Goal: Transaction & Acquisition: Book appointment/travel/reservation

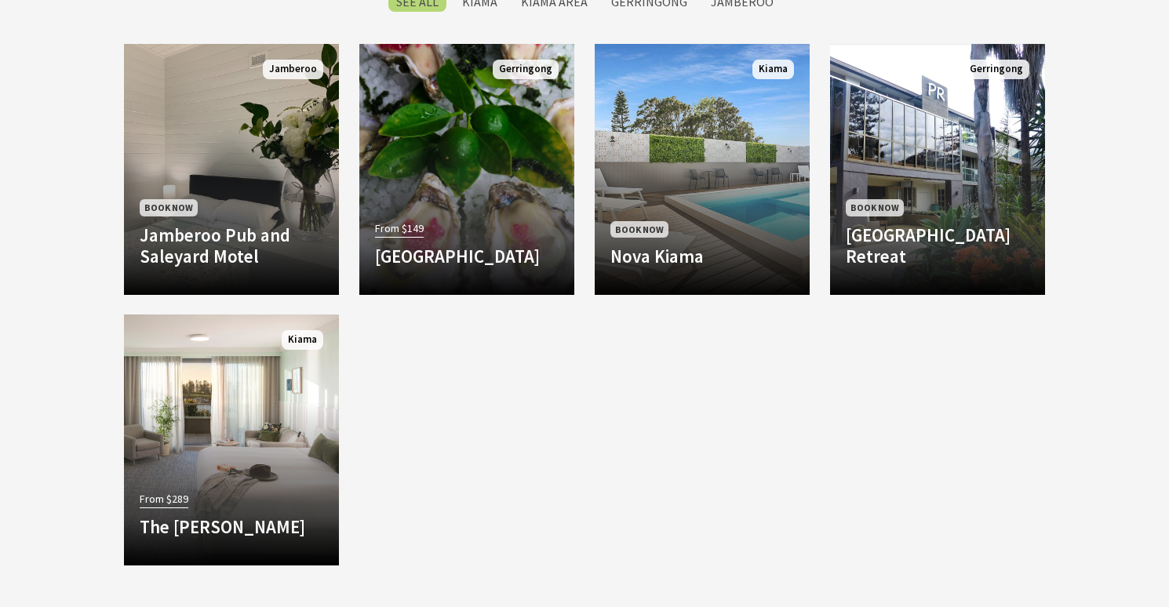
scroll to position [1283, 0]
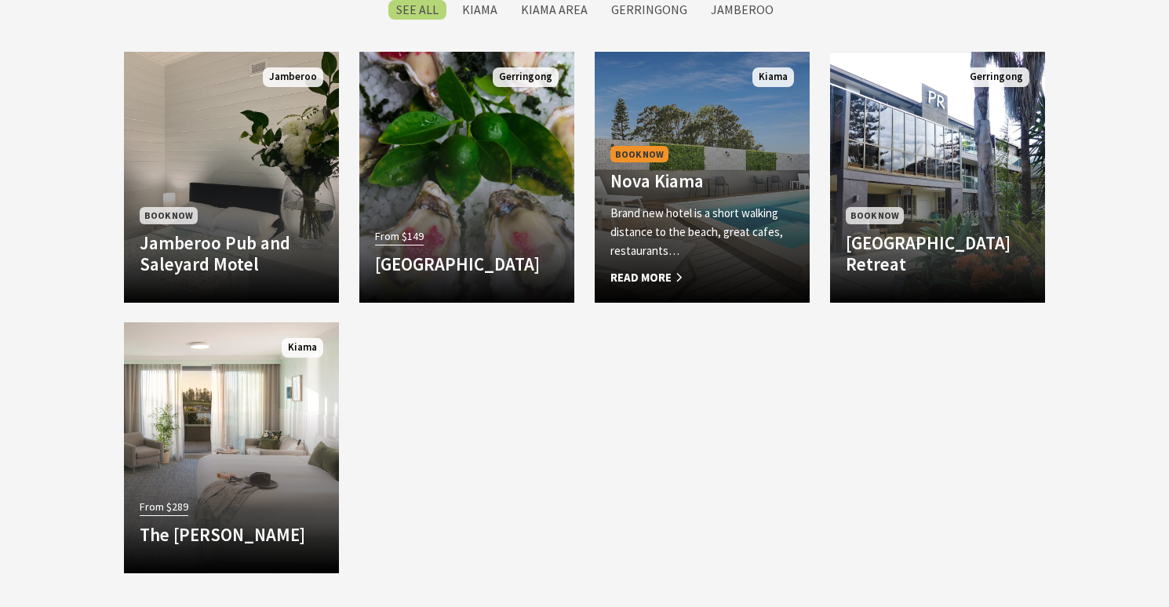
click at [711, 242] on p "Brand new hotel is a short walking distance to the beach, great cafes, restaura…" at bounding box center [702, 232] width 184 height 56
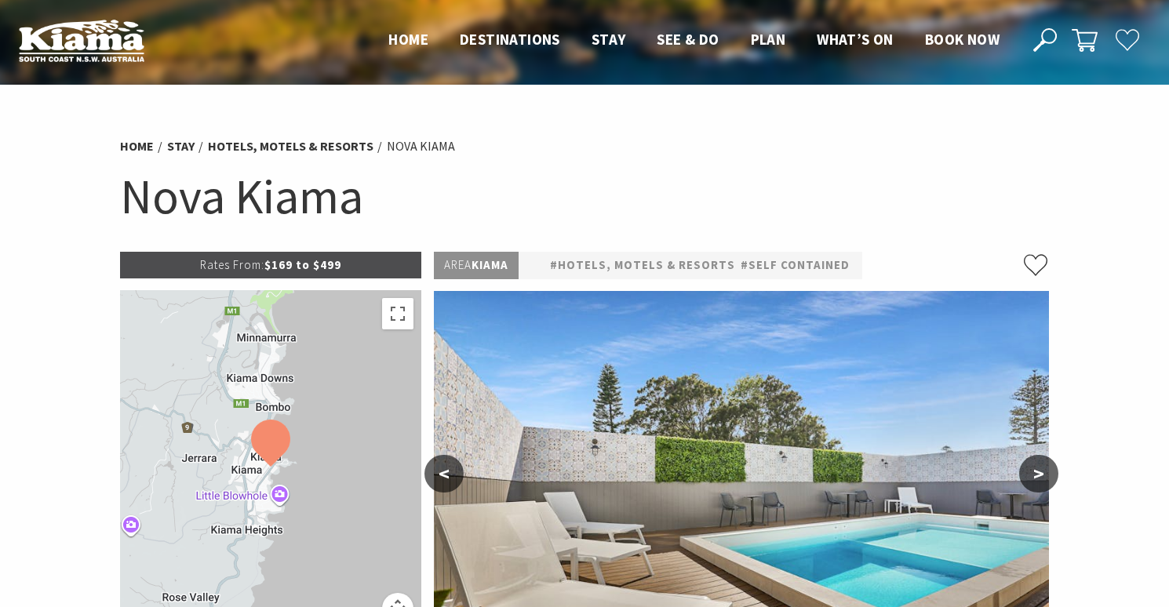
select select "3"
select select "2"
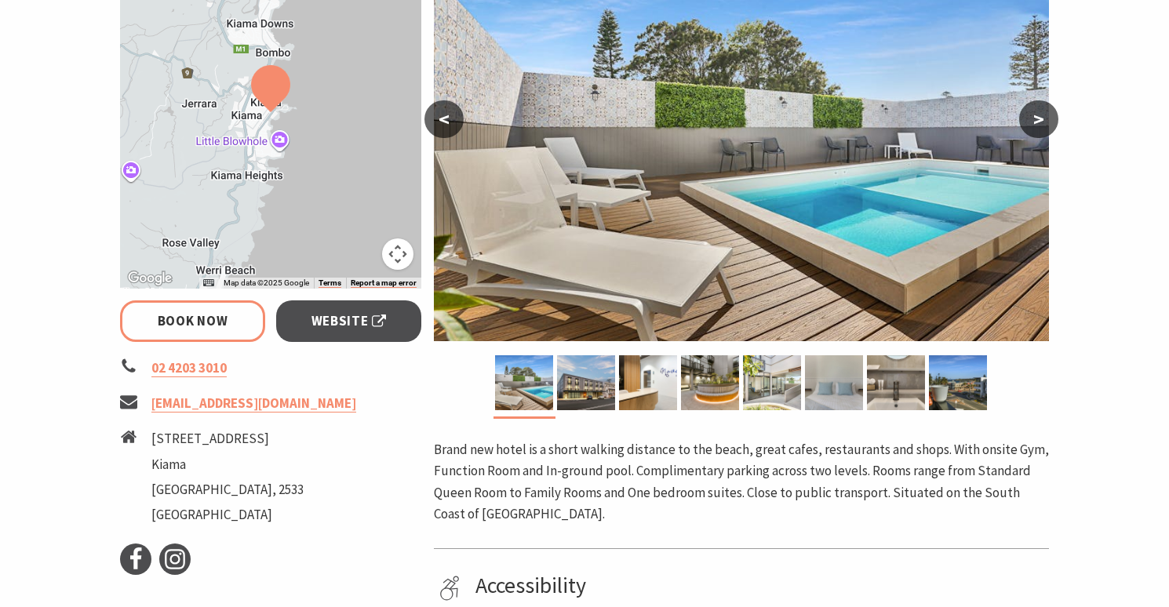
scroll to position [355, 0]
click at [580, 377] on img at bounding box center [586, 381] width 58 height 55
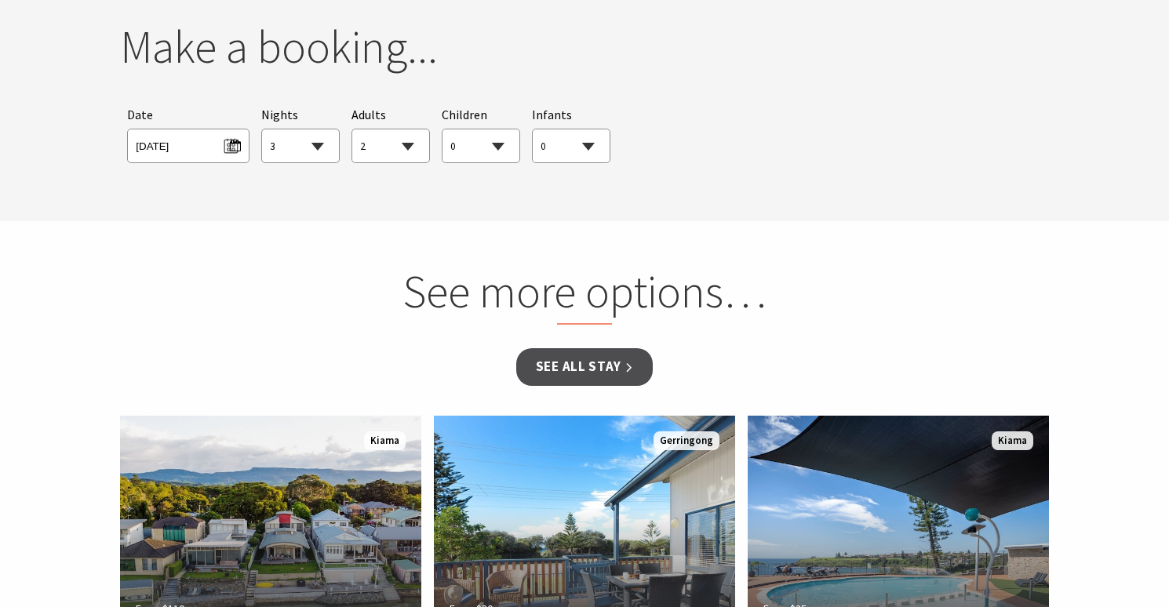
scroll to position [1291, 0]
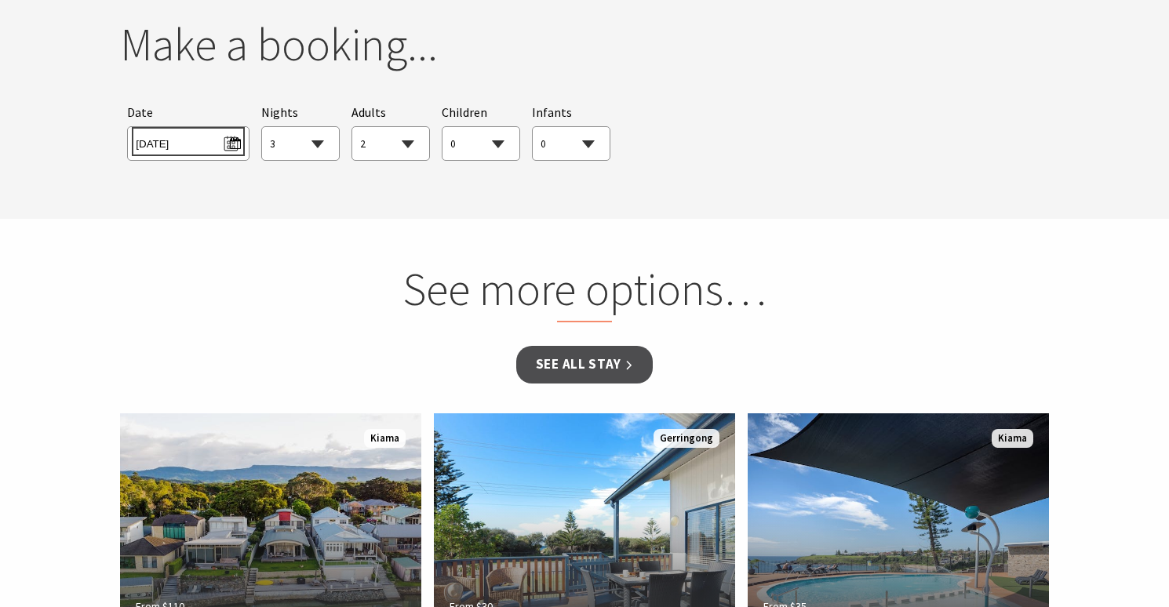
click at [231, 136] on span "Wed 15/10/2025" at bounding box center [188, 141] width 104 height 21
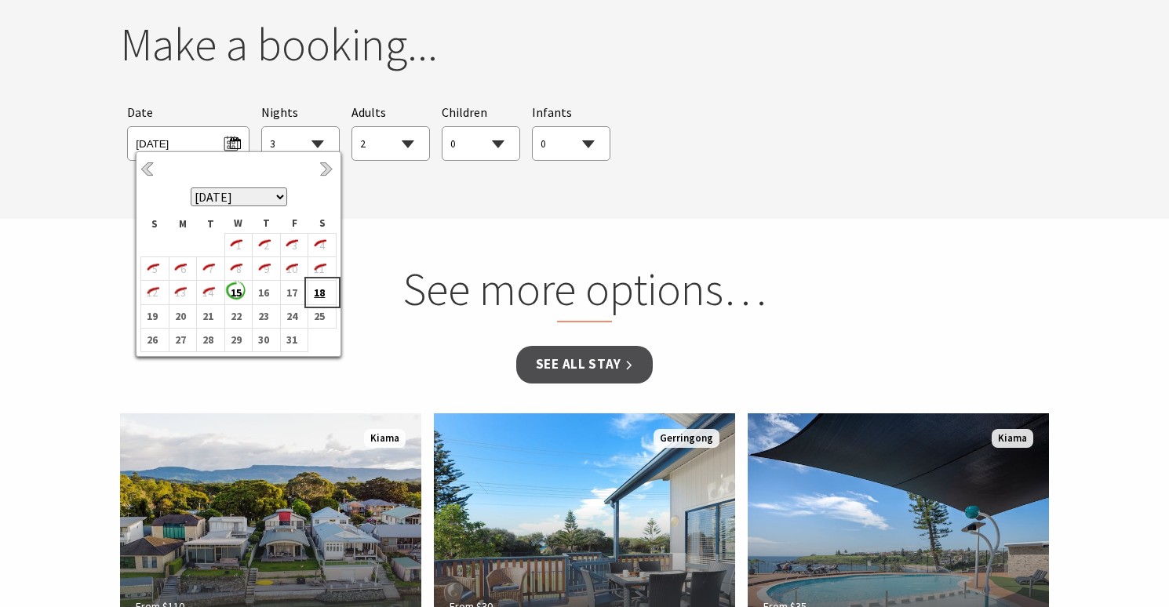
click at [316, 289] on b "18" at bounding box center [318, 292] width 20 height 20
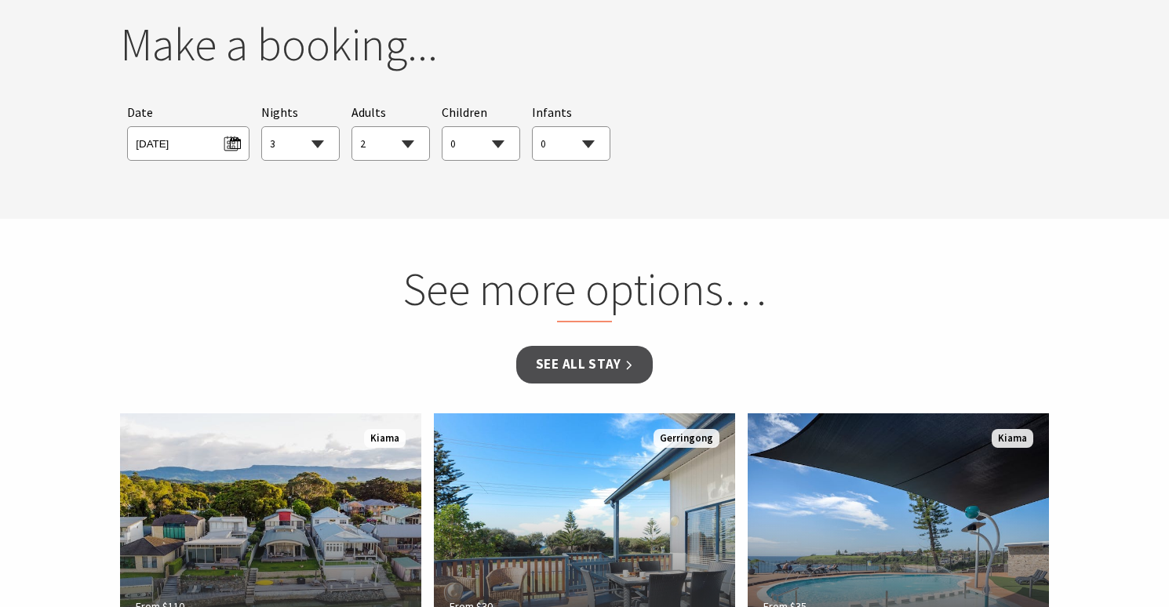
click at [316, 140] on select "1 2 3 4 5 6 7 8 9 10 11 12 13 14 15 16 17 18 19 20 21 22 23 24 25 26 27 28 29 30" at bounding box center [300, 144] width 77 height 35
select select "1"
click at [262, 127] on select "1 2 3 4 5 6 7 8 9 10 11 12 13 14 15 16 17 18 19 20 21 22 23 24 25 26 27 28 29 30" at bounding box center [300, 144] width 77 height 35
click at [407, 140] on select "0 1 2 3 4 5 6 7 8 9 10 11 12 13 14 15 16 17 18 19 20 21 22 23 24 25 26 27 28 29…" at bounding box center [390, 144] width 77 height 35
select select "1"
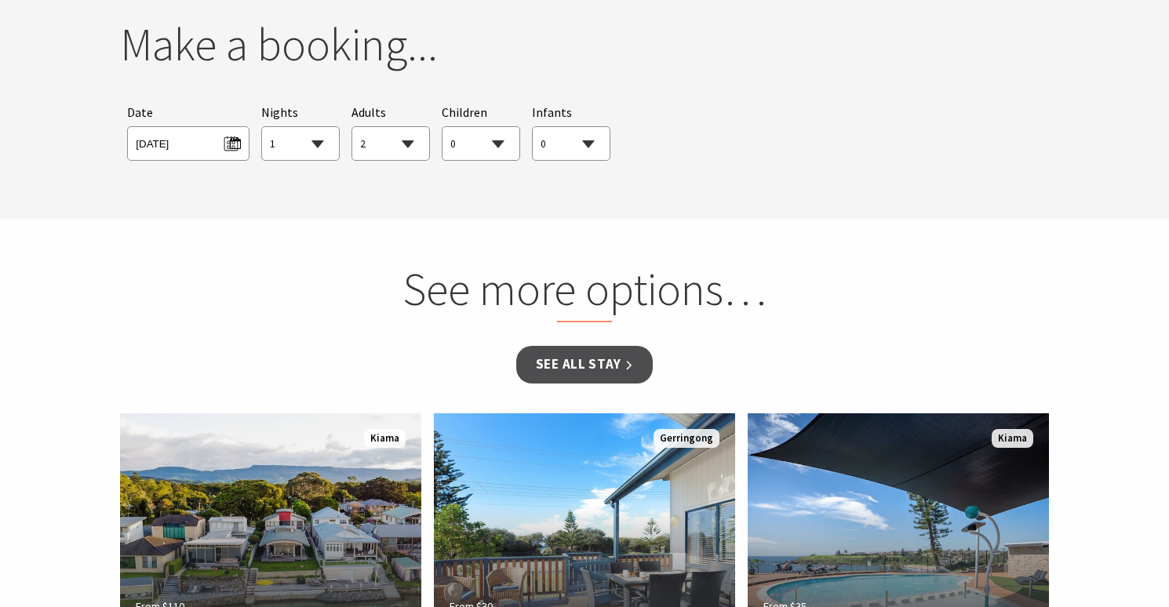
click at [352, 127] on select "0 1 2 3 4 5 6 7 8 9 10 11 12 13 14 15 16 17 18 19 20 21 22 23 24 25 26 27 28 29…" at bounding box center [390, 144] width 77 height 35
click at [686, 116] on div "Searching for Accommodation Tours Events Car Hire Packages Date Sat 18/10/2025 …" at bounding box center [584, 131] width 929 height 73
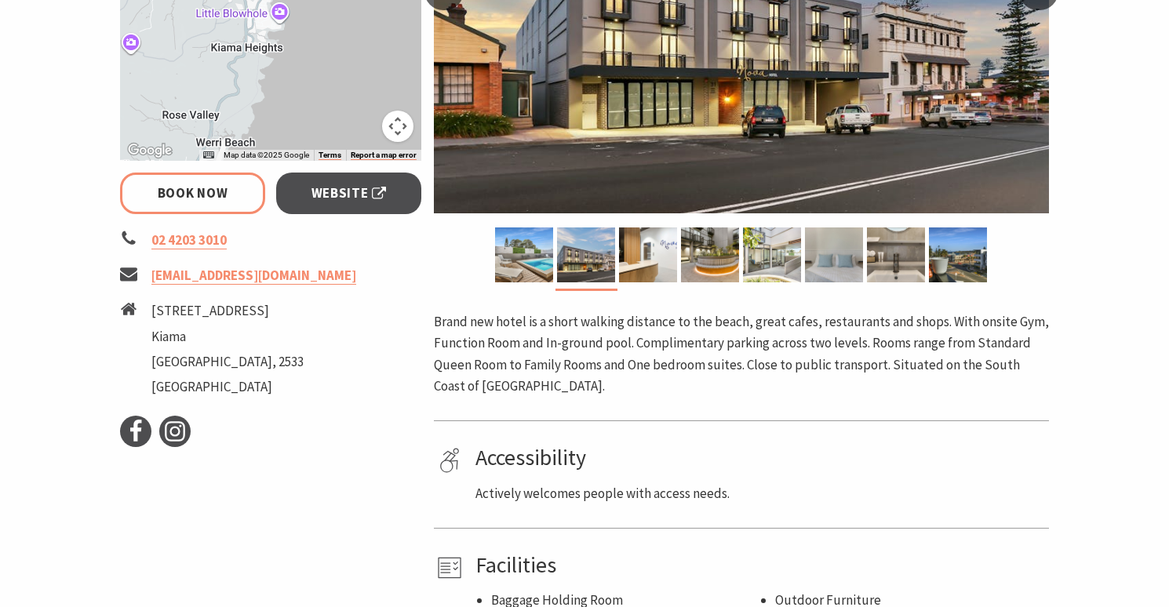
scroll to position [457, 0]
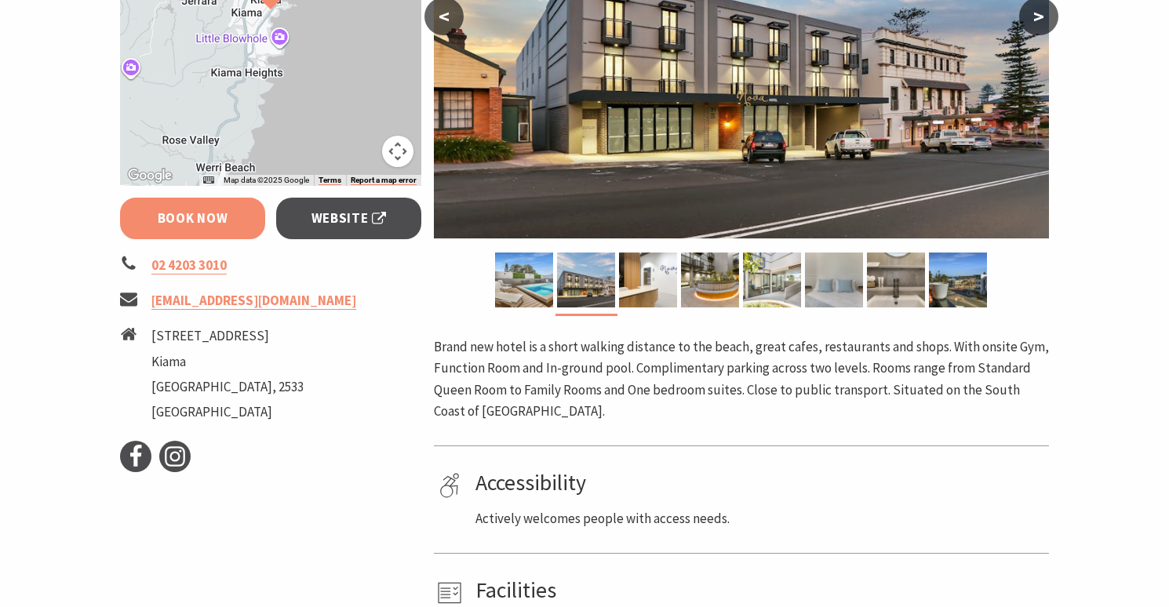
click at [180, 215] on link "Book Now" at bounding box center [192, 219] width 145 height 42
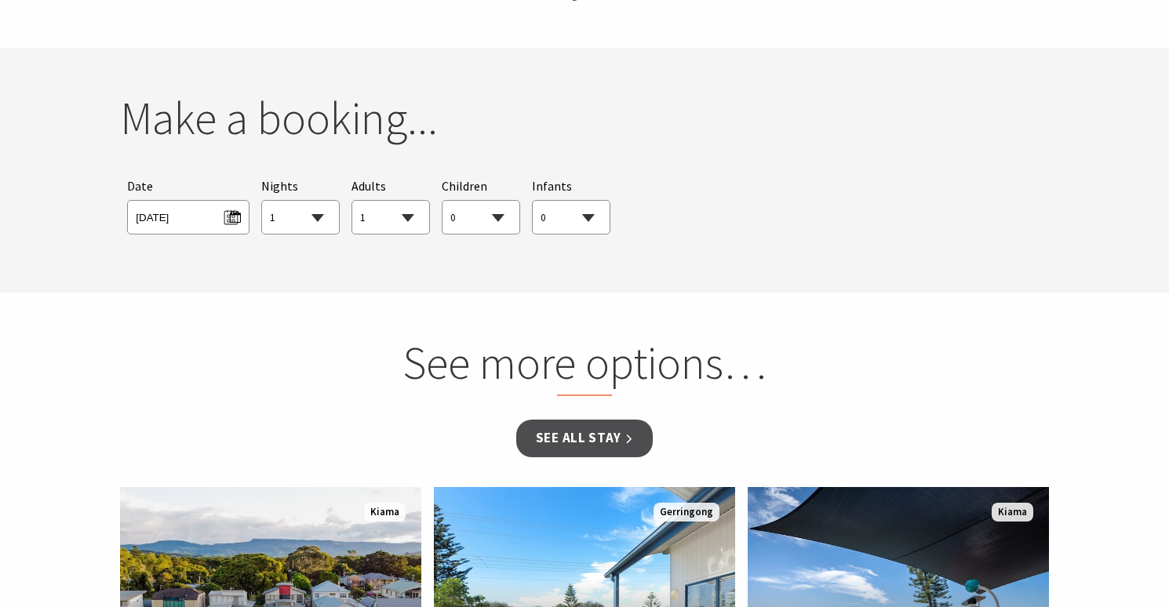
scroll to position [1263, 0]
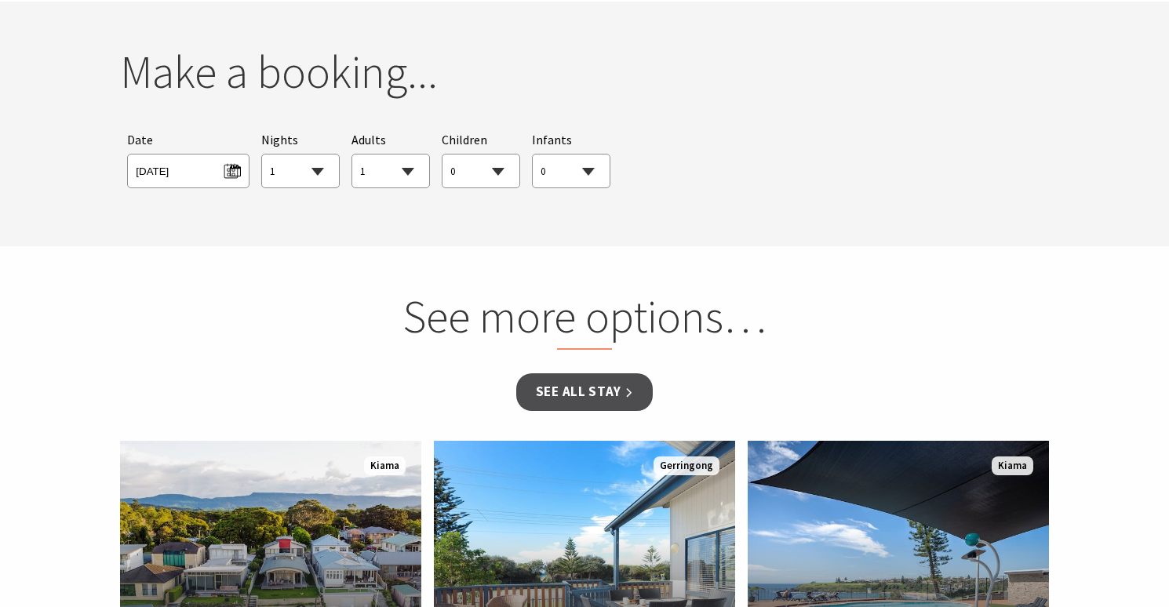
click at [485, 212] on section "You currently don't have any items in your cart Make a booking... Searching for…" at bounding box center [584, 124] width 1169 height 245
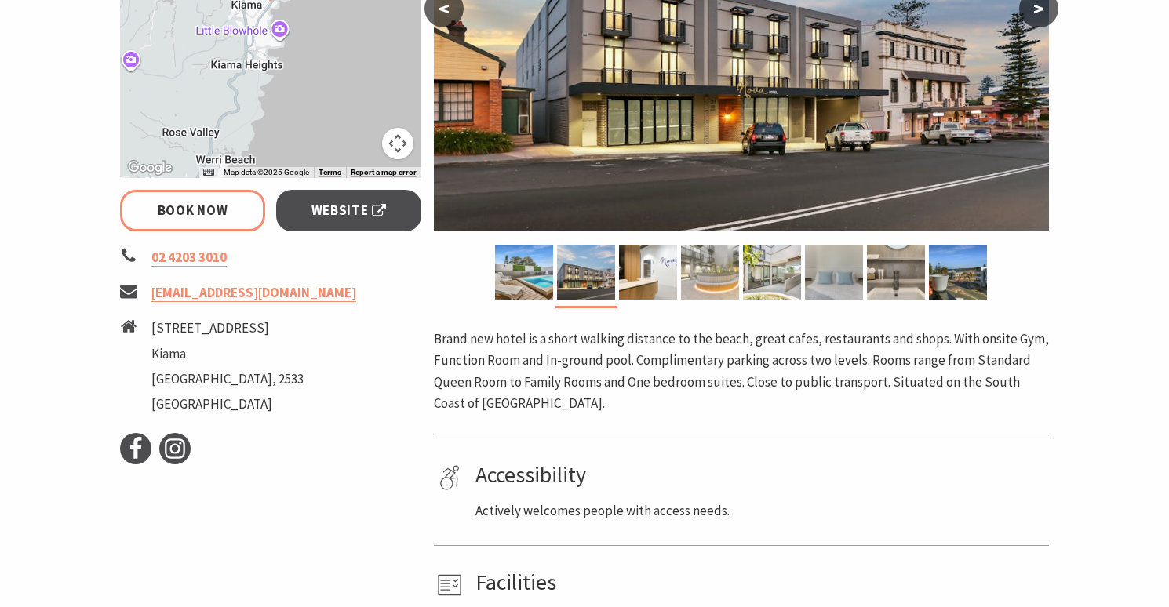
scroll to position [464, 0]
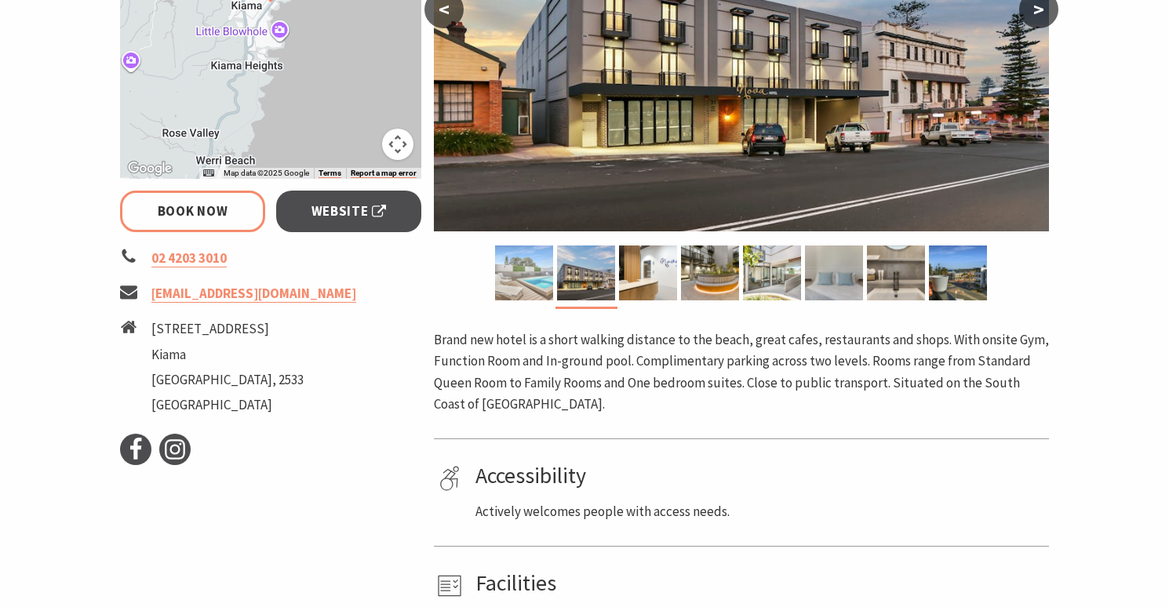
click at [533, 270] on img at bounding box center [524, 272] width 58 height 55
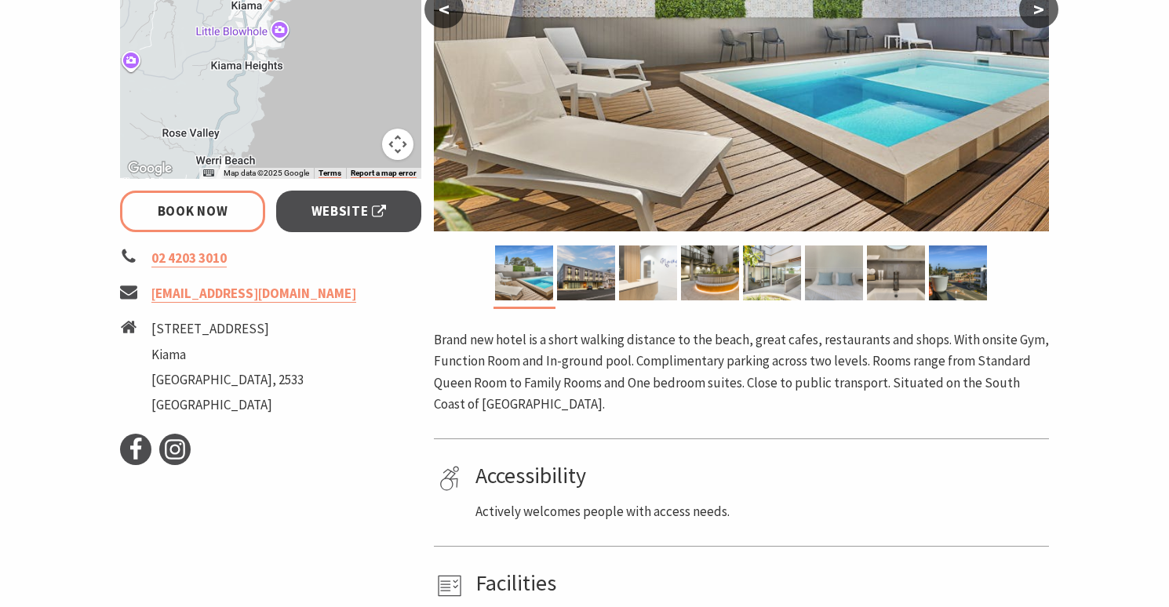
click at [631, 267] on img at bounding box center [648, 272] width 58 height 55
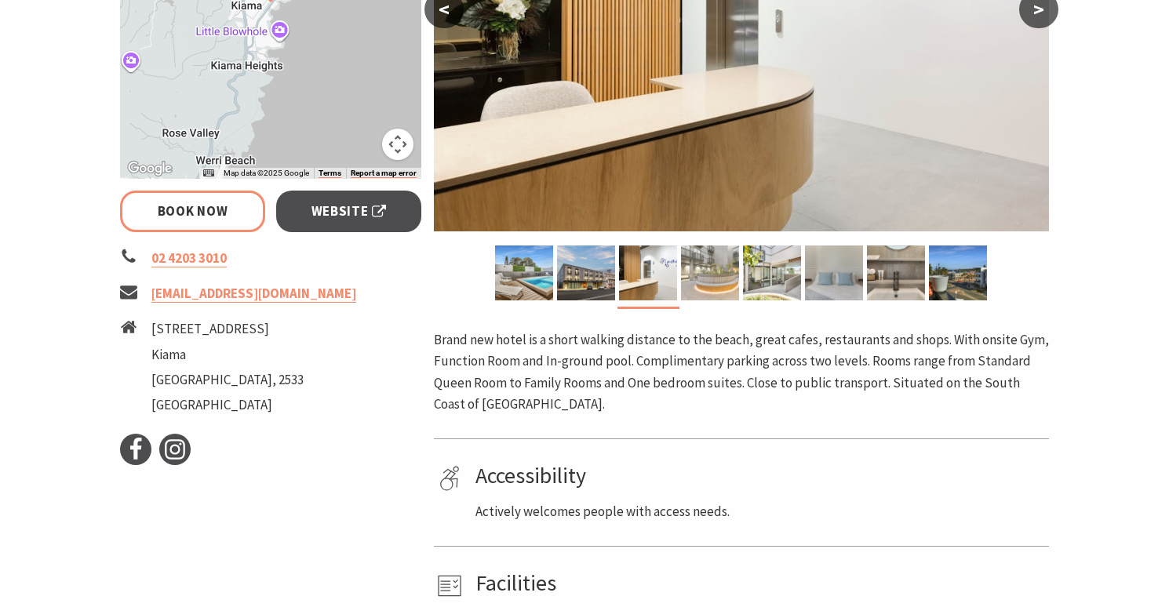
click at [692, 263] on img at bounding box center [710, 272] width 58 height 55
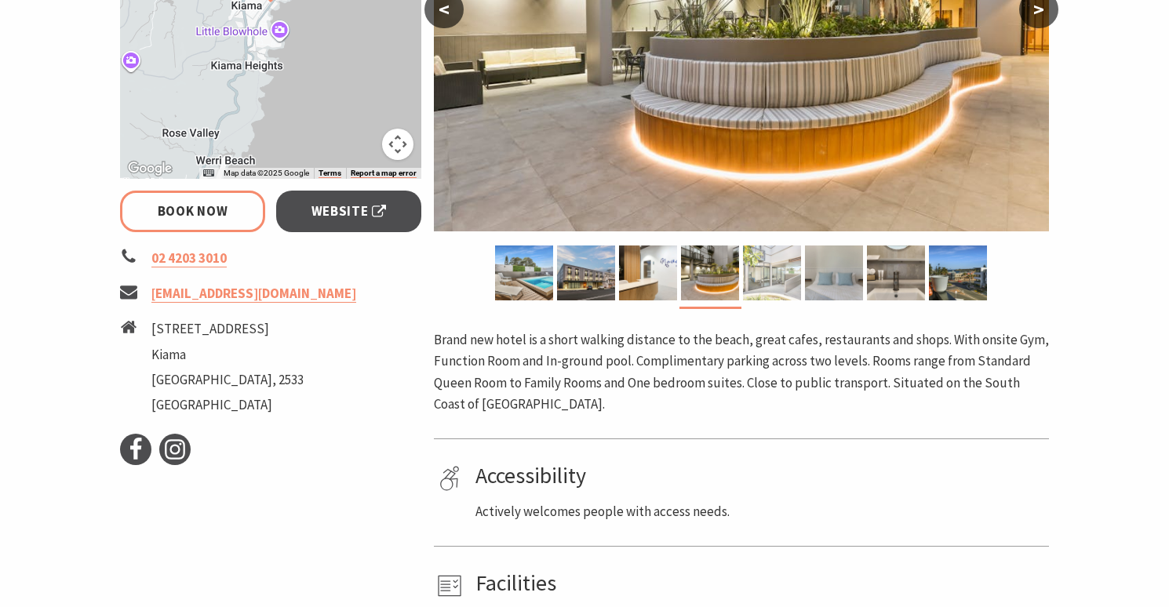
click at [769, 267] on img at bounding box center [772, 272] width 58 height 55
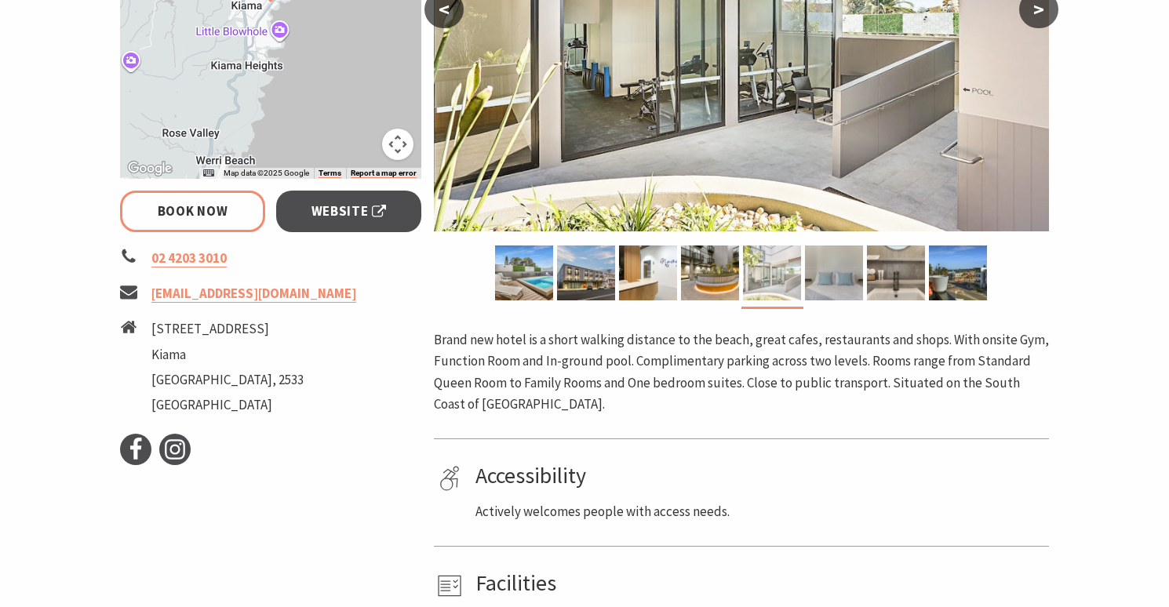
click at [798, 273] on img at bounding box center [772, 272] width 58 height 55
click at [802, 272] on div at bounding box center [772, 272] width 62 height 55
click at [837, 271] on img at bounding box center [834, 272] width 58 height 55
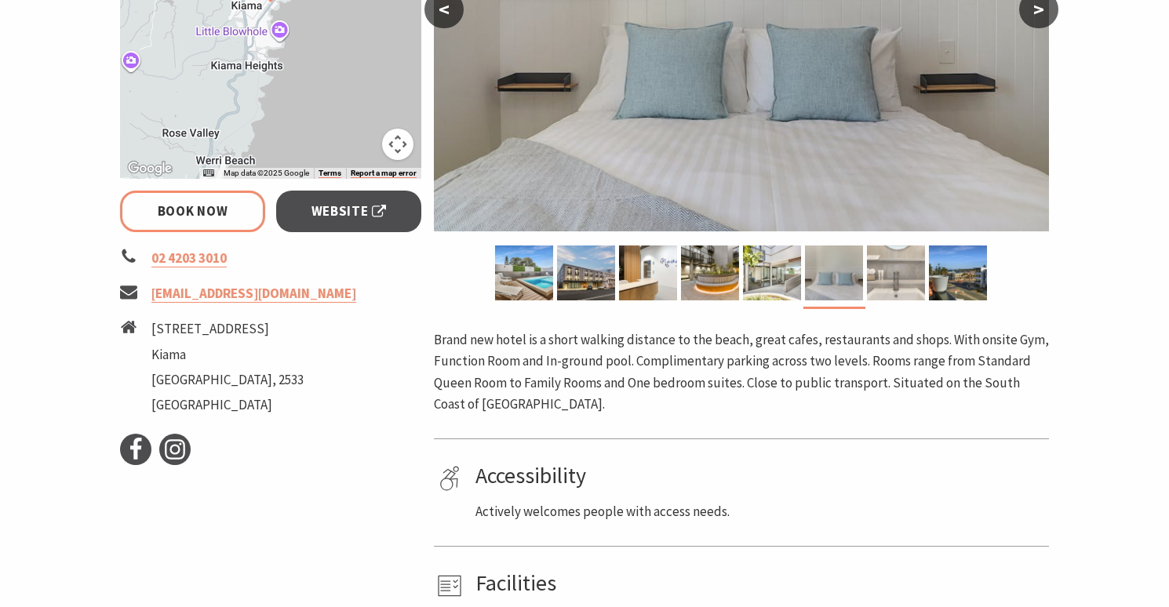
click at [878, 271] on img at bounding box center [896, 272] width 58 height 55
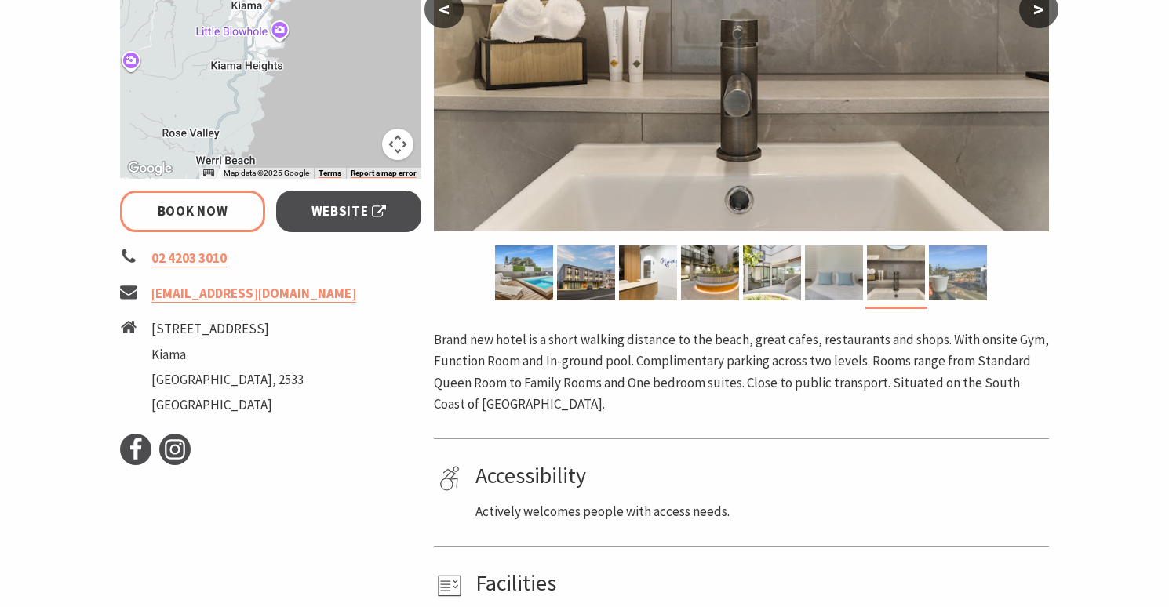
click at [929, 275] on img at bounding box center [958, 272] width 58 height 55
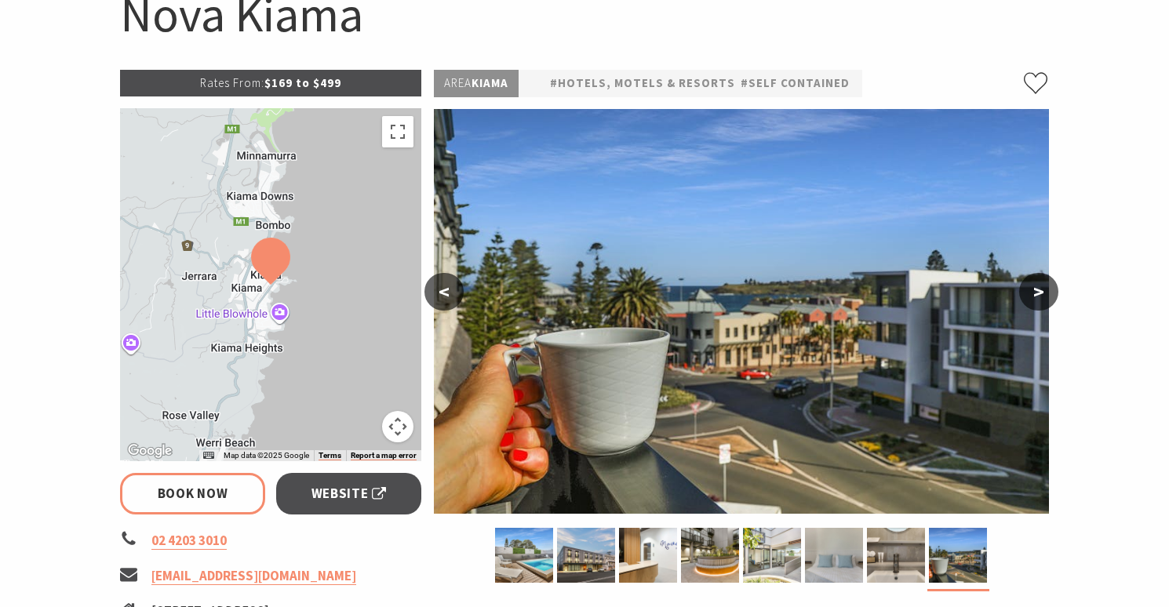
scroll to position [162, 0]
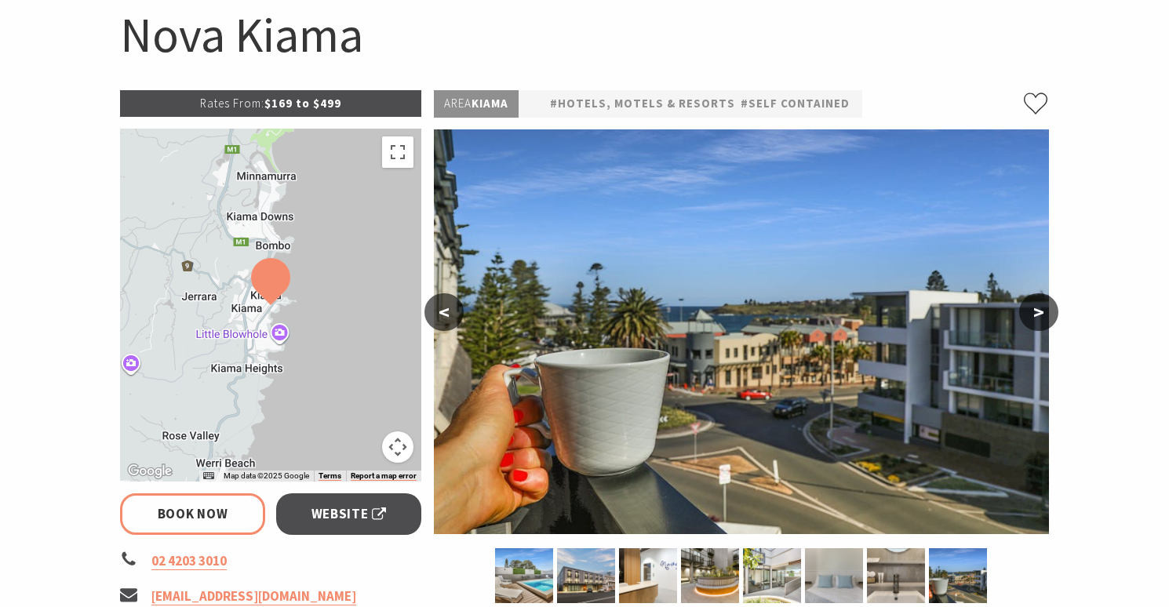
select select "1"
